Goal: Task Accomplishment & Management: Complete application form

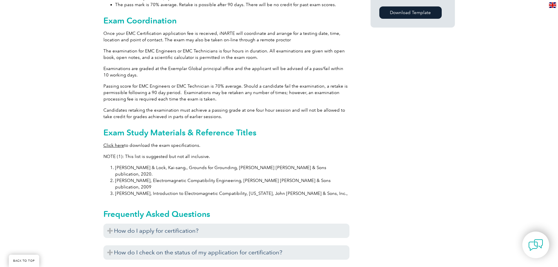
scroll to position [498, 0]
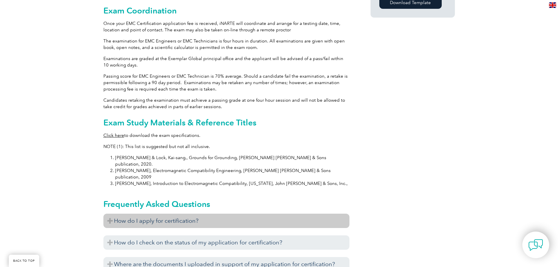
click at [177, 213] on h3 "How do I apply for certification?" at bounding box center [226, 220] width 246 height 14
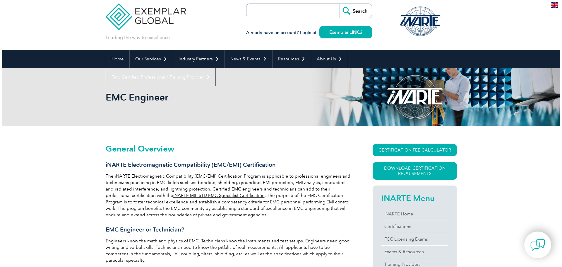
scroll to position [0, 0]
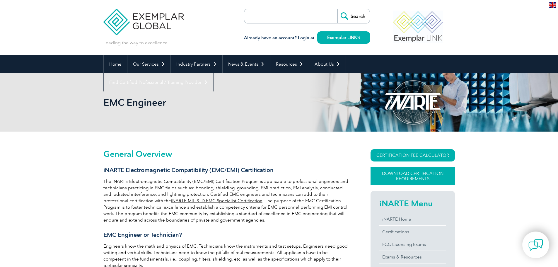
click at [432, 178] on link "Download Certification Requirements" at bounding box center [412, 176] width 84 height 18
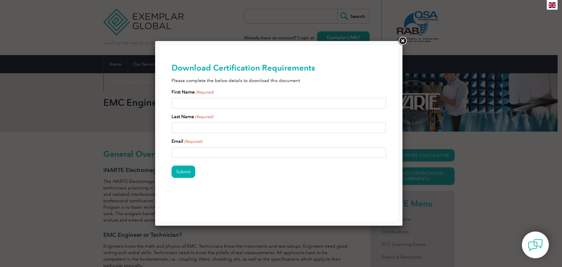
click at [257, 103] on input "First Name (Required)" at bounding box center [279, 103] width 215 height 11
type input "[PERSON_NAME]"
click at [224, 126] on input "T" at bounding box center [279, 127] width 215 height 11
type input "[PERSON_NAME]"
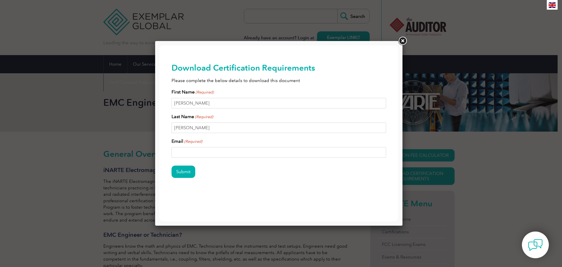
click at [214, 152] on input "Email (Required)" at bounding box center [279, 152] width 215 height 11
type input "[EMAIL_ADDRESS][DOMAIN_NAME]"
click at [183, 173] on input "Submit" at bounding box center [184, 171] width 24 height 12
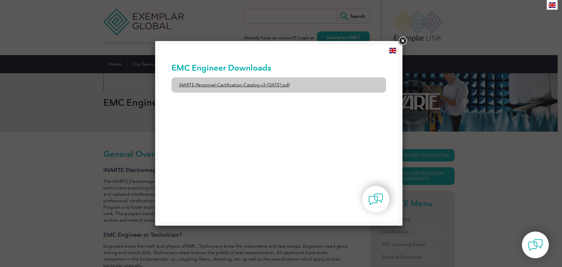
click at [274, 86] on link "iNARTE-Personnel-Certification-Catalog-v3-[DATE].pdf" at bounding box center [279, 84] width 215 height 15
